Goal: Navigation & Orientation: Find specific page/section

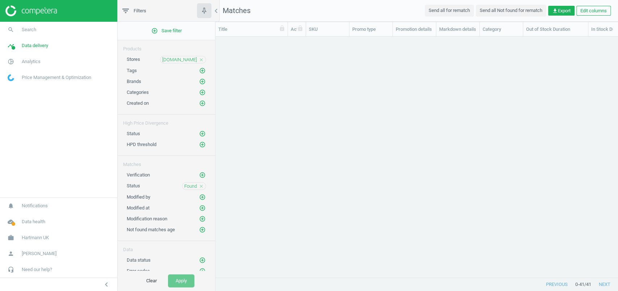
scroll to position [226, 395]
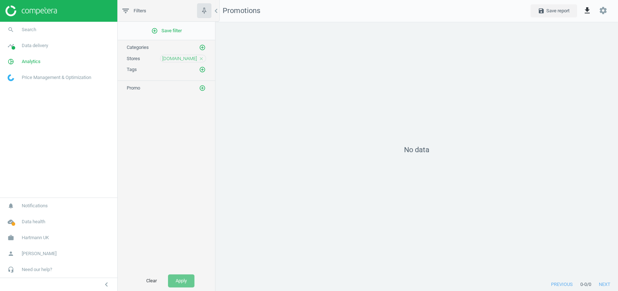
scroll to position [3, 4]
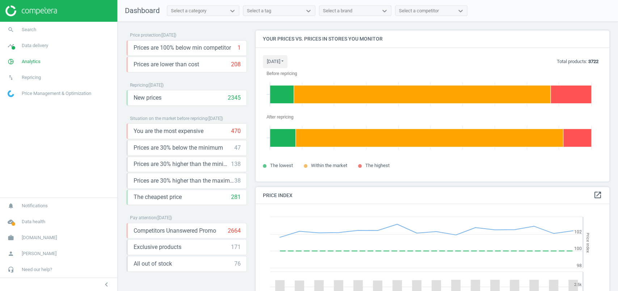
scroll to position [181, 361]
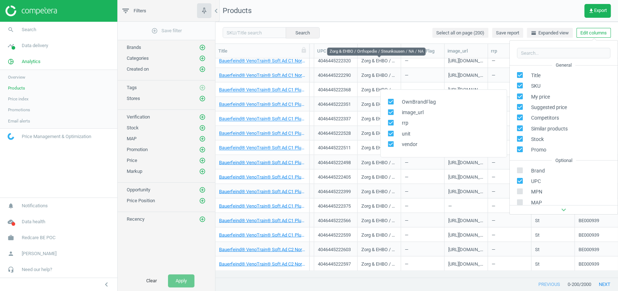
scroll to position [98, 0]
